Goal: Task Accomplishment & Management: Manage account settings

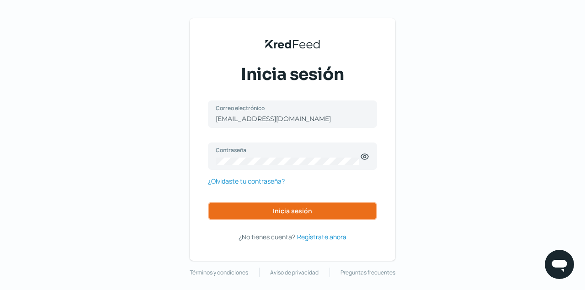
click at [324, 213] on button "Inicia sesión" at bounding box center [292, 211] width 169 height 18
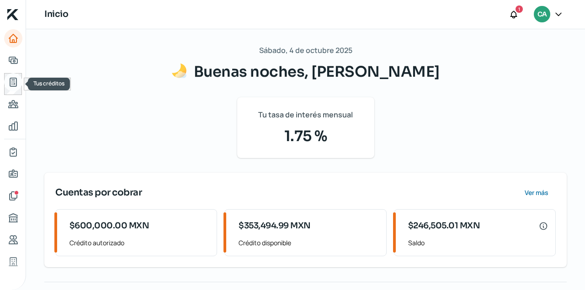
click at [16, 79] on icon "Tus créditos" at bounding box center [13, 82] width 6 height 8
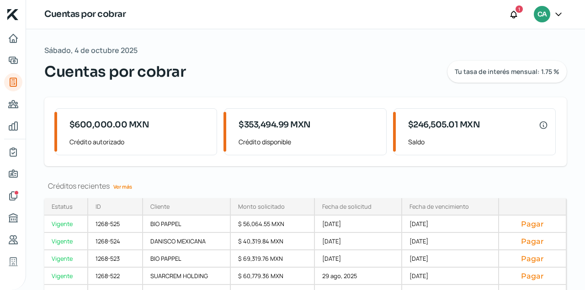
click at [121, 185] on link "Ver más" at bounding box center [123, 187] width 26 height 14
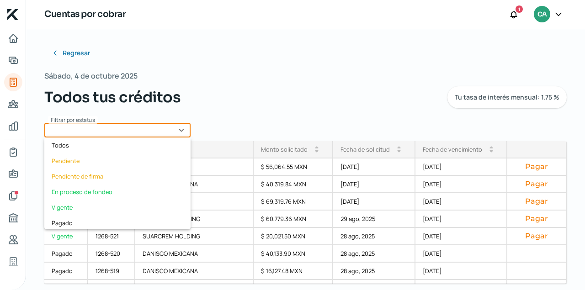
click at [182, 133] on input "text" at bounding box center [117, 130] width 146 height 15
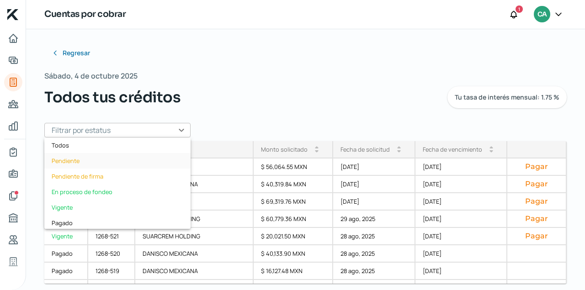
click at [70, 161] on div "Pendiente" at bounding box center [117, 161] width 146 height 16
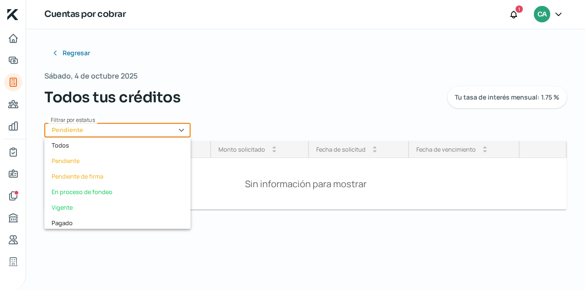
click at [180, 131] on input "Pendiente" at bounding box center [117, 130] width 146 height 15
click at [69, 211] on div "Vigente" at bounding box center [117, 208] width 146 height 16
type input "Vigente"
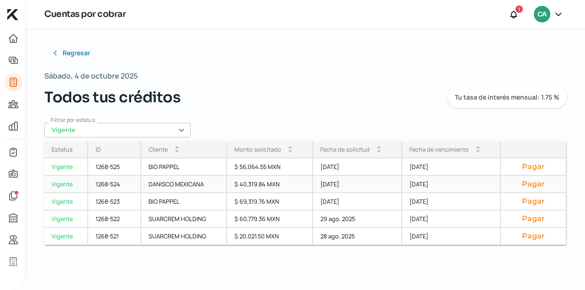
click at [533, 185] on button "Pagar" at bounding box center [533, 184] width 50 height 9
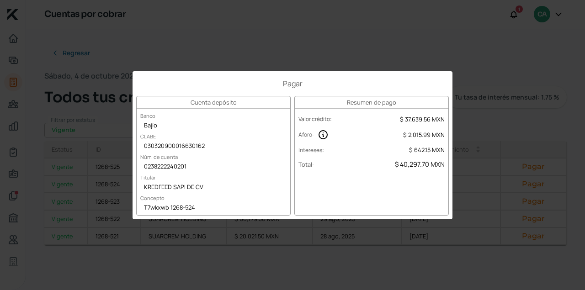
click at [440, 43] on div "Pagar Cuenta depósito Banco Bajío [PERSON_NAME] 030320900016630162 Núm. de cuen…" at bounding box center [292, 145] width 585 height 290
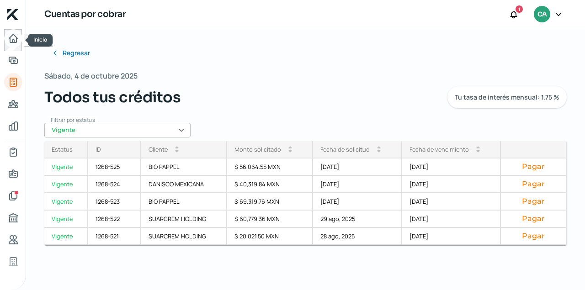
click at [11, 34] on icon "Inicio" at bounding box center [13, 38] width 11 height 11
